Goal: Browse casually

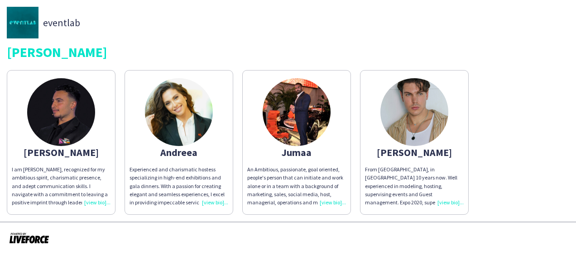
click at [209, 201] on div "Experienced and charismatic hostess specializing in high-end exhibitions and ga…" at bounding box center [179, 186] width 99 height 41
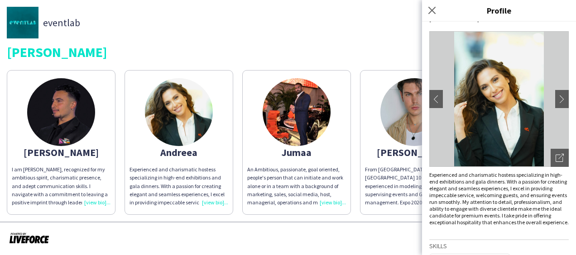
scroll to position [20, 0]
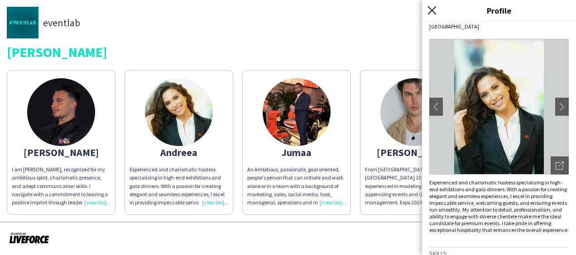
click at [429, 8] on icon at bounding box center [432, 10] width 9 height 9
